Goal: Task Accomplishment & Management: Manage account settings

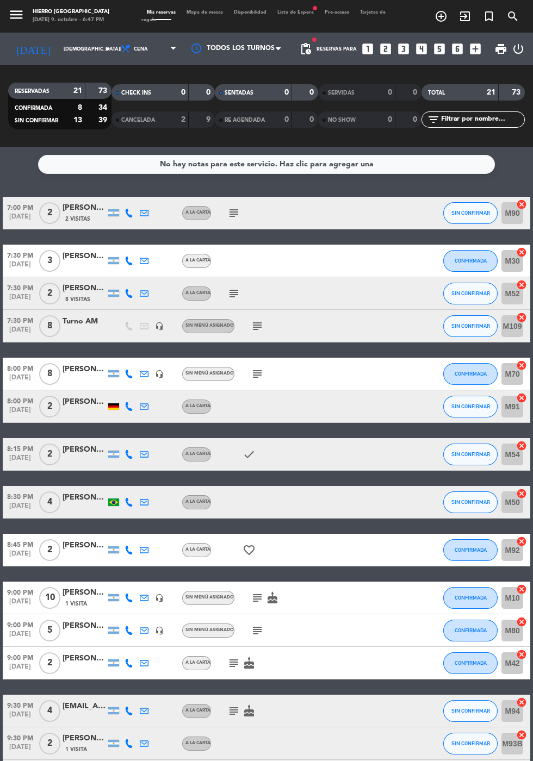
click at [218, 13] on span "Mapa de mesas" at bounding box center [204, 12] width 47 height 5
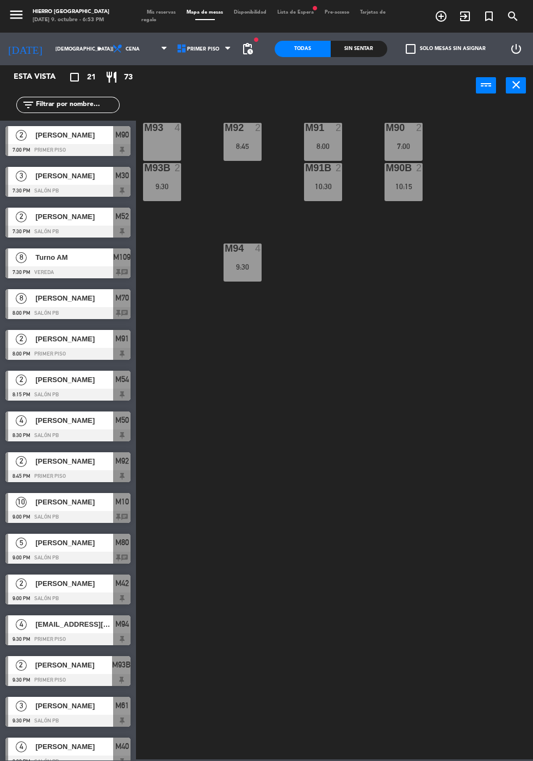
click at [502, 105] on div "M93 4 M92 2 8:45 M91 2 8:00 M90 2 7:00 M93B 2 9:30 M91B 2 10:30 M90B 2 10:15 M9…" at bounding box center [336, 431] width 391 height 655
click at [516, 92] on button "close" at bounding box center [515, 85] width 20 height 16
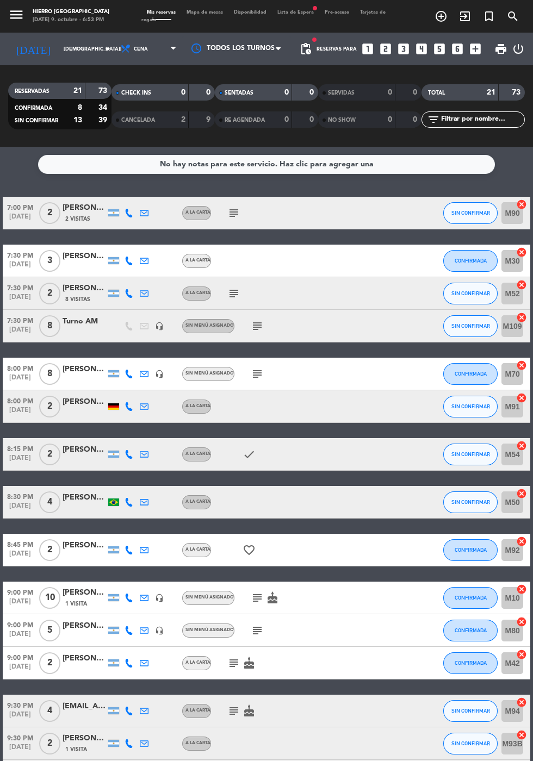
scroll to position [1, 0]
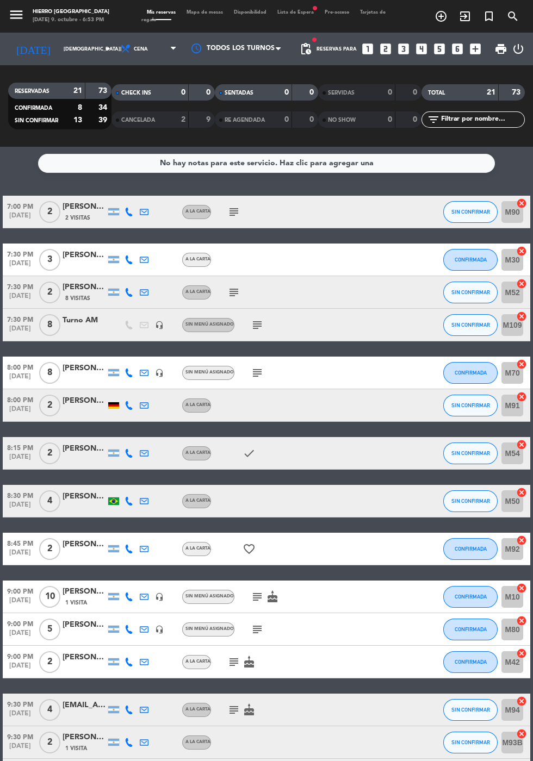
click at [229, 211] on icon "subject" at bounding box center [233, 211] width 13 height 13
click at [240, 294] on icon "subject" at bounding box center [233, 292] width 13 height 13
click at [256, 329] on icon "subject" at bounding box center [257, 324] width 13 height 13
click at [254, 377] on icon "subject" at bounding box center [257, 372] width 13 height 13
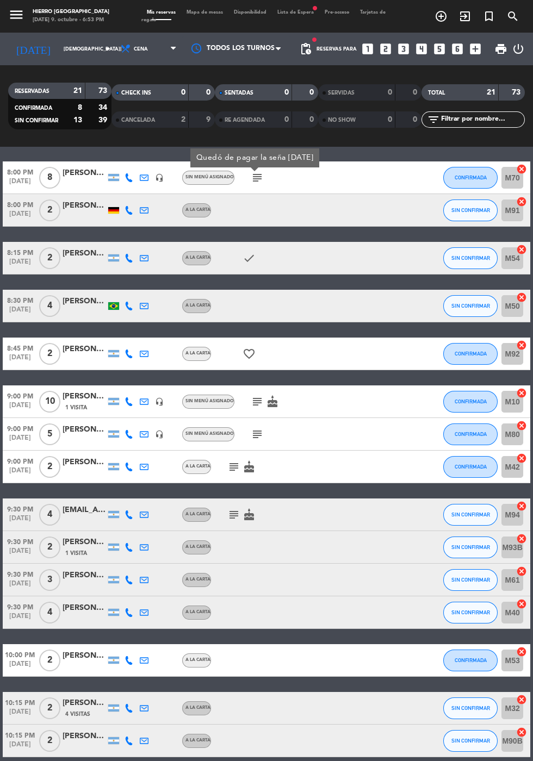
scroll to position [198, 0]
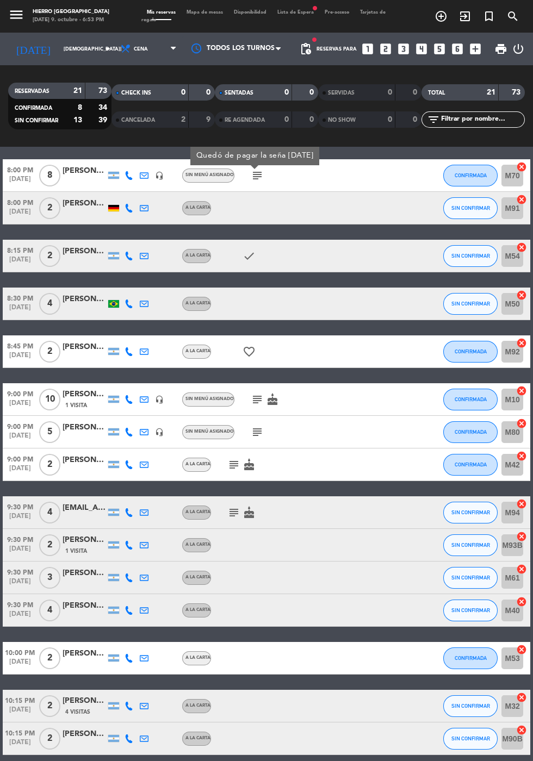
click at [251, 397] on icon "subject" at bounding box center [257, 399] width 13 height 13
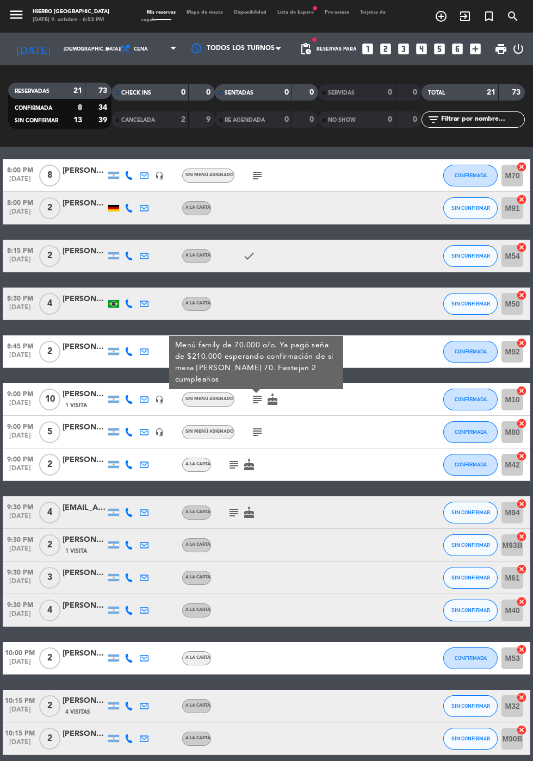
click at [252, 458] on icon "cake" at bounding box center [248, 464] width 13 height 13
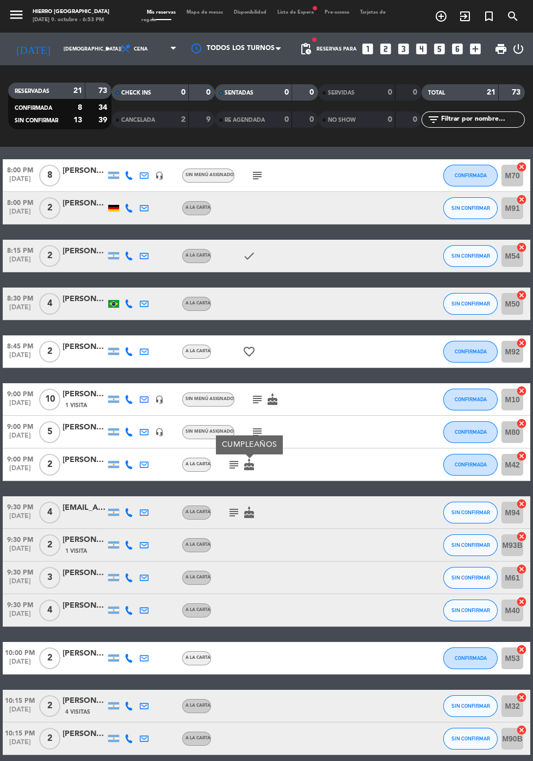
click at [248, 467] on icon "cake" at bounding box center [248, 464] width 13 height 13
click at [238, 467] on icon "subject" at bounding box center [233, 464] width 13 height 13
click at [252, 510] on icon "cake" at bounding box center [248, 512] width 13 height 13
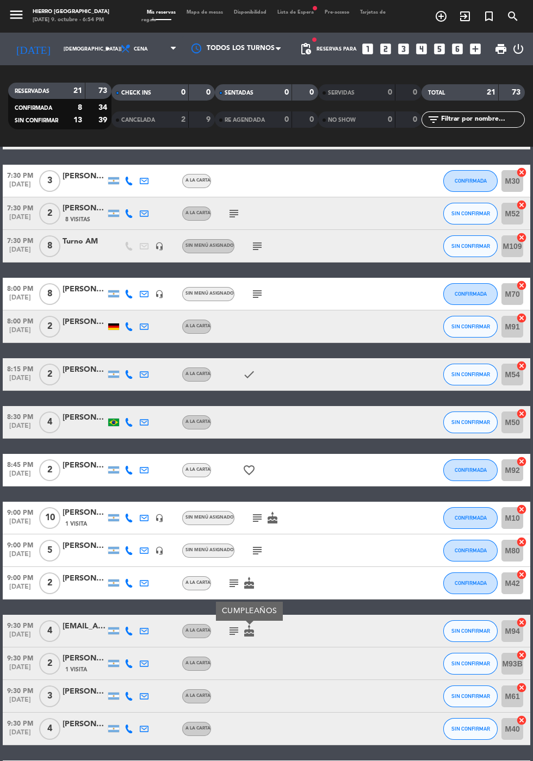
scroll to position [78, 0]
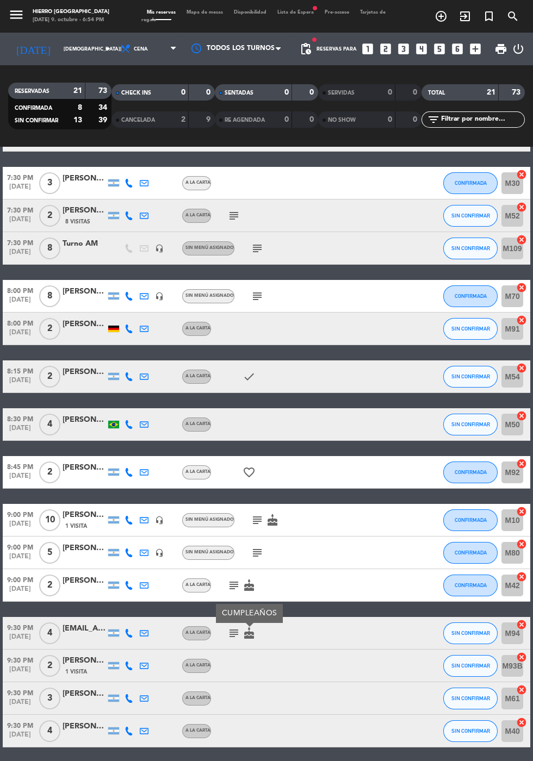
click at [260, 297] on icon "subject" at bounding box center [257, 296] width 13 height 13
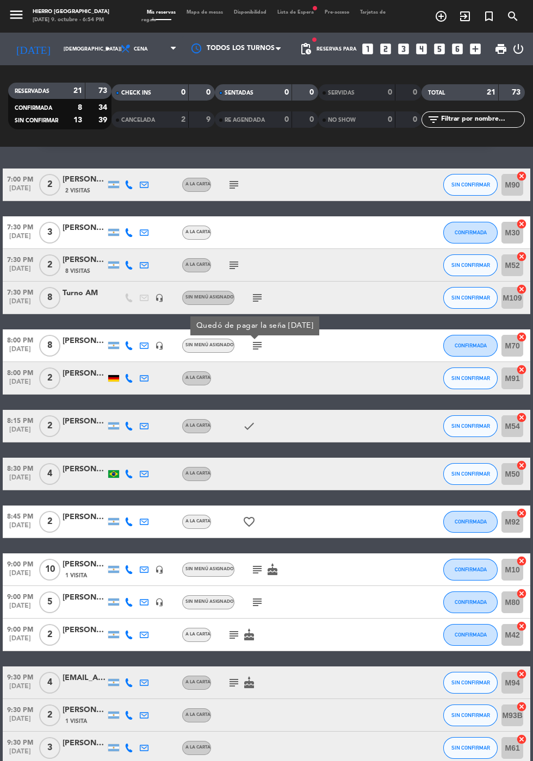
scroll to position [0, 0]
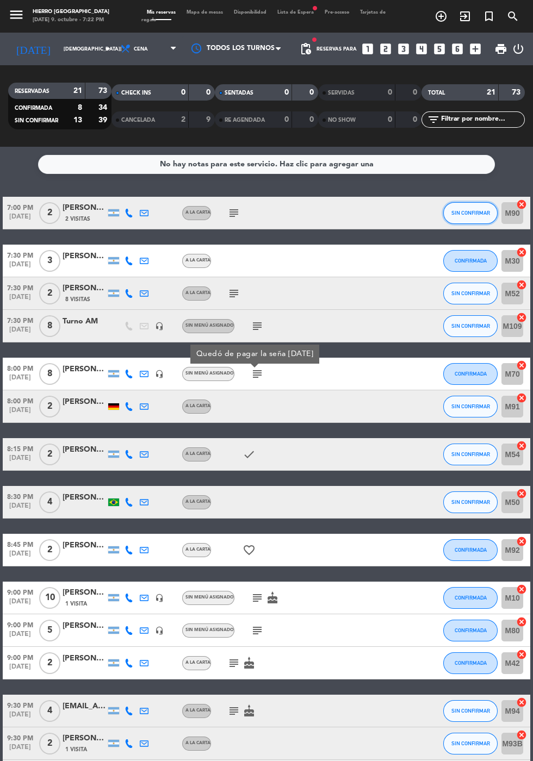
click at [472, 213] on span "SIN CONFIRMAR" at bounding box center [470, 213] width 39 height 6
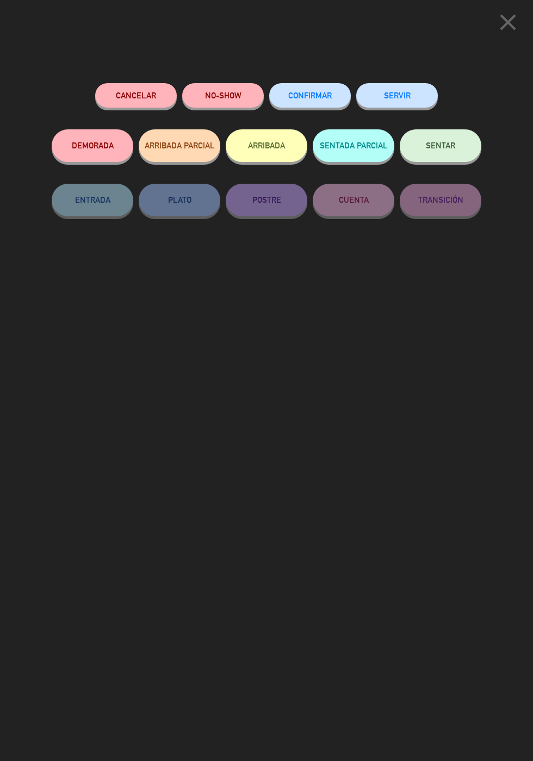
click at [416, 85] on button "SERVIR" at bounding box center [397, 95] width 82 height 24
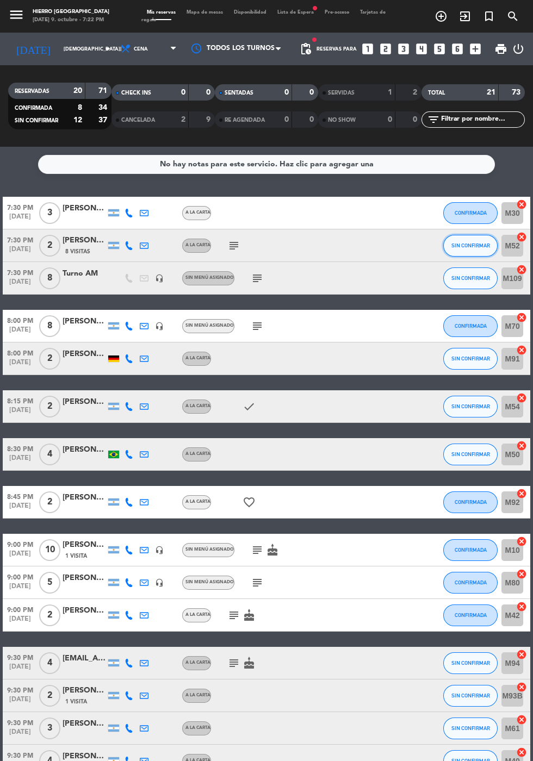
click at [475, 245] on span "SIN CONFIRMAR" at bounding box center [470, 245] width 39 height 6
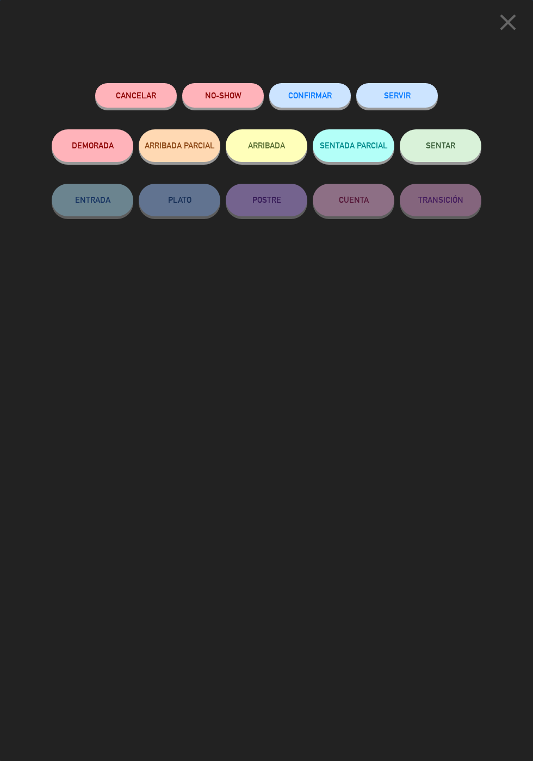
click at [428, 104] on button "SERVIR" at bounding box center [397, 95] width 82 height 24
